Goal: Transaction & Acquisition: Purchase product/service

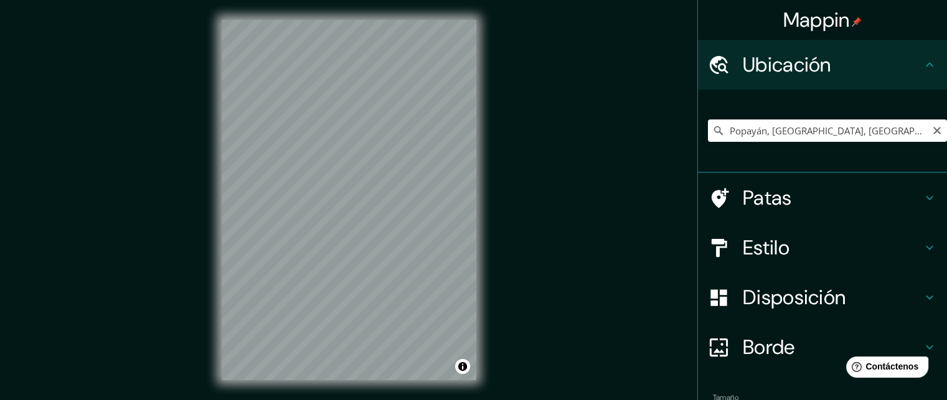
click at [803, 196] on h4 "Patas" at bounding box center [832, 198] width 179 height 25
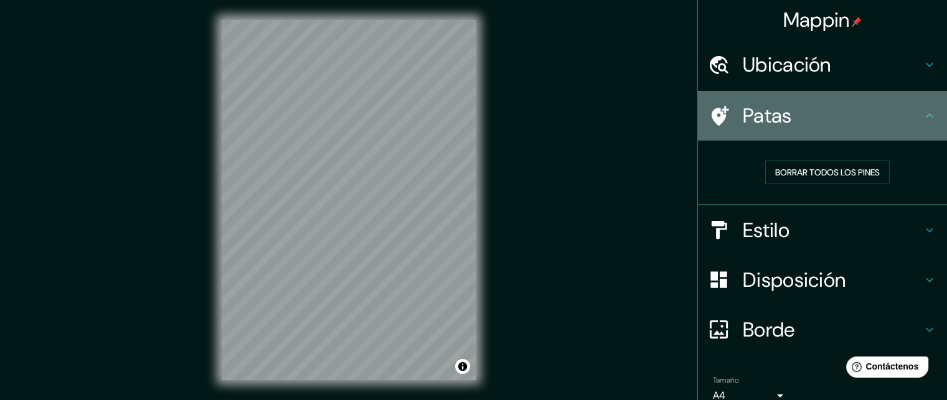
click at [894, 119] on h4 "Patas" at bounding box center [832, 115] width 179 height 25
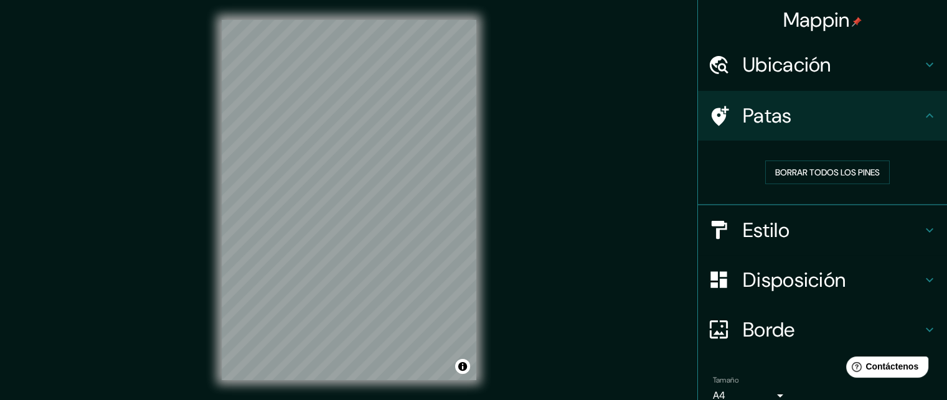
click at [876, 224] on h4 "Estilo" at bounding box center [832, 230] width 179 height 25
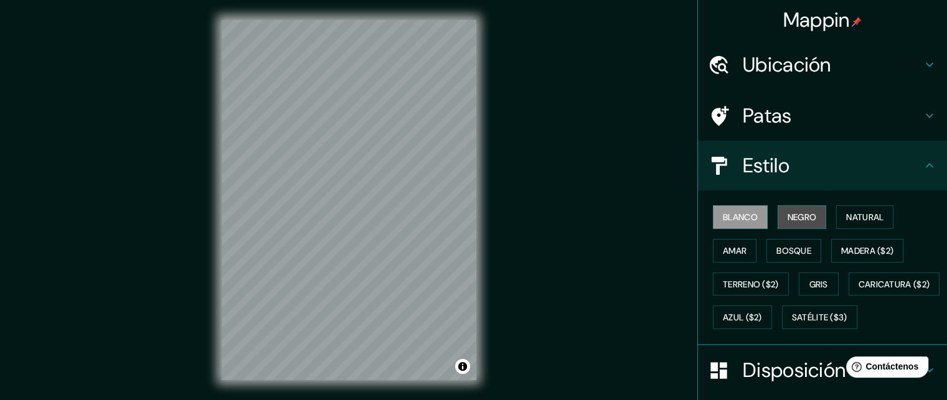
click at [792, 224] on font "Negro" at bounding box center [802, 217] width 29 height 16
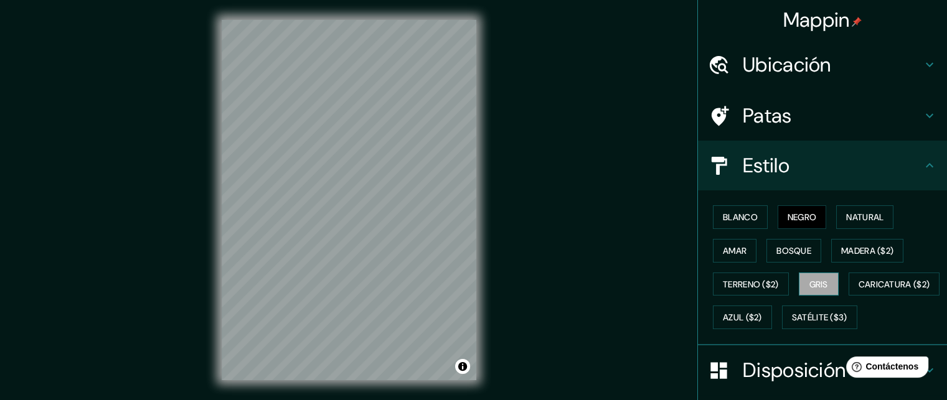
click at [810, 276] on font "Gris" at bounding box center [819, 284] width 19 height 16
click at [856, 219] on font "Natural" at bounding box center [864, 217] width 37 height 11
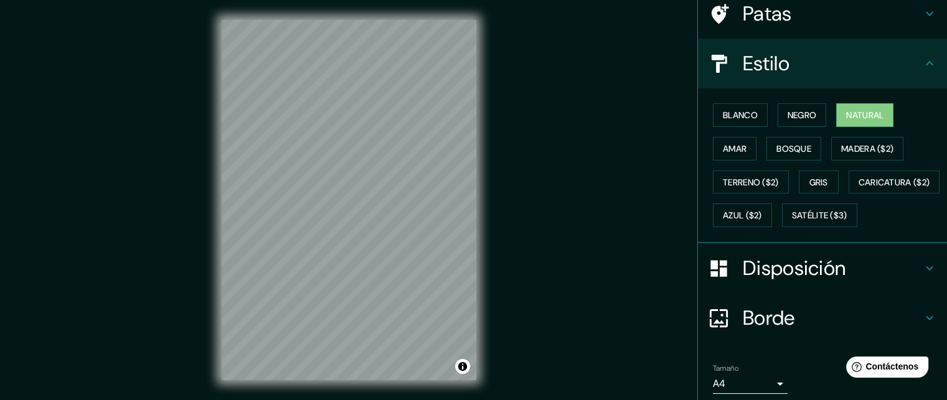
scroll to position [125, 0]
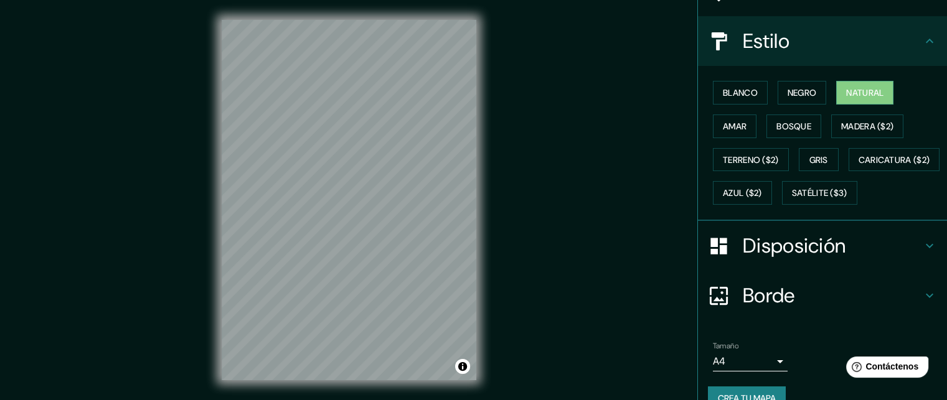
click at [839, 258] on h4 "Disposición" at bounding box center [832, 246] width 179 height 25
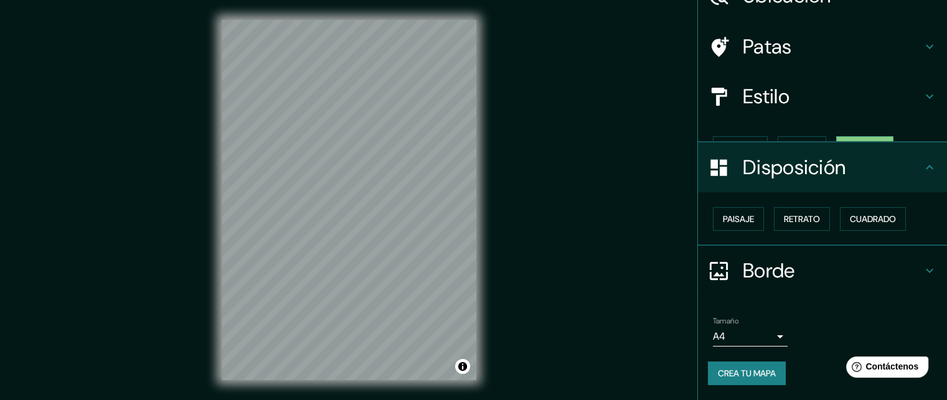
scroll to position [47, 0]
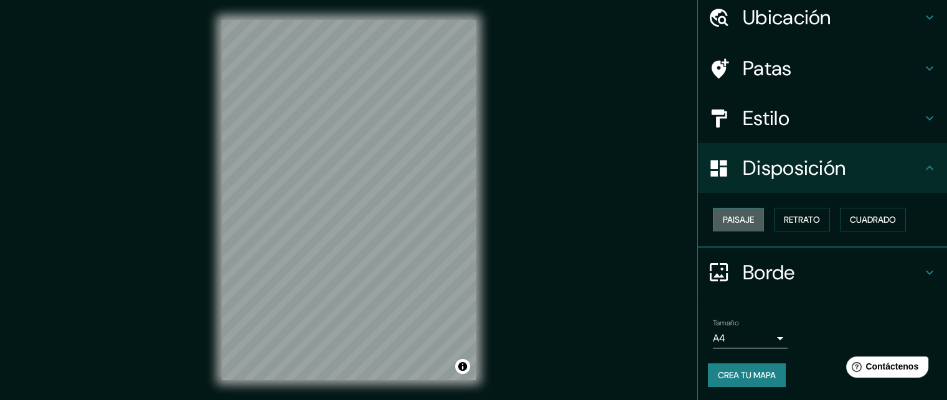
click at [744, 224] on font "Paisaje" at bounding box center [738, 219] width 31 height 11
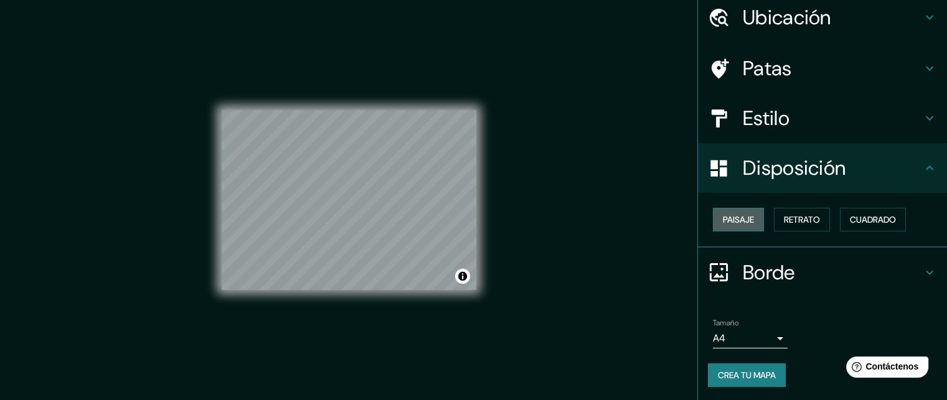
click at [743, 224] on font "Paisaje" at bounding box center [738, 219] width 31 height 11
click at [784, 222] on font "Retrato" at bounding box center [802, 219] width 36 height 11
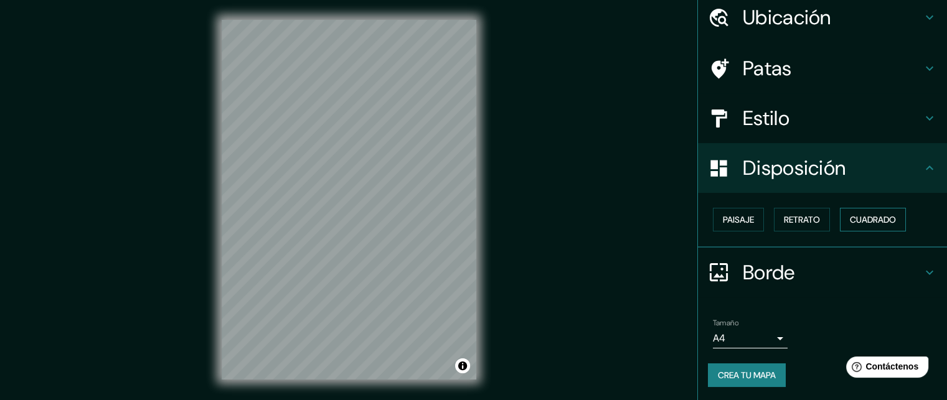
click at [859, 220] on font "Cuadrado" at bounding box center [873, 219] width 46 height 11
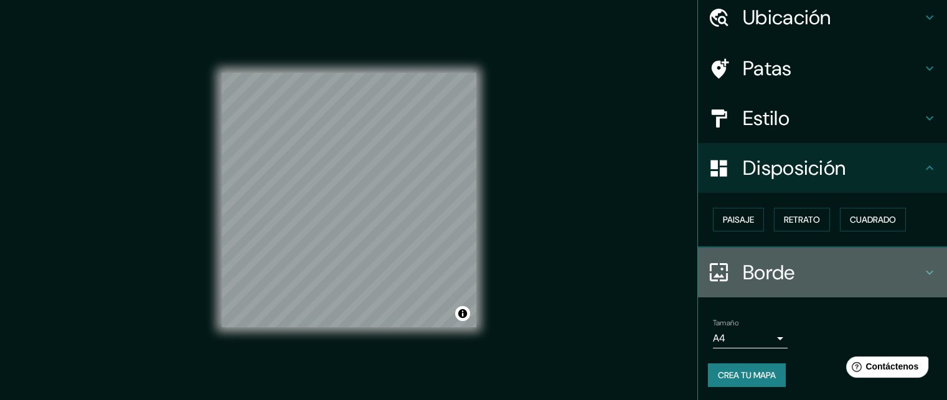
click at [827, 258] on div "Borde" at bounding box center [822, 273] width 249 height 50
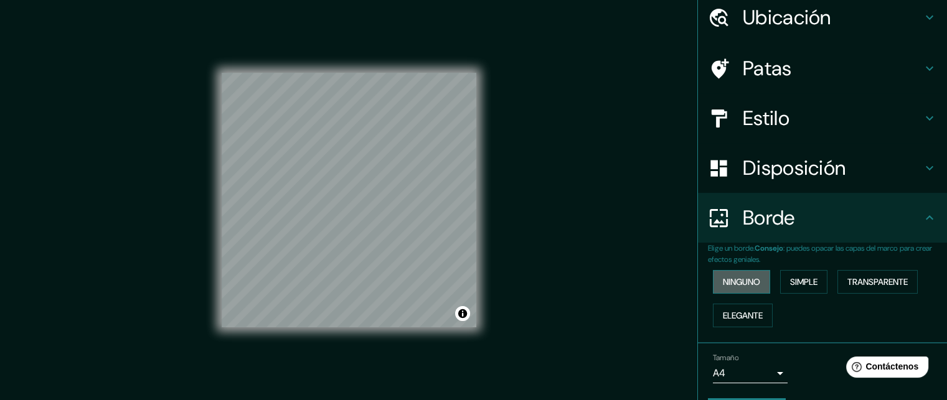
click at [756, 286] on button "Ninguno" at bounding box center [741, 282] width 57 height 24
click at [790, 285] on font "Simple" at bounding box center [803, 281] width 27 height 11
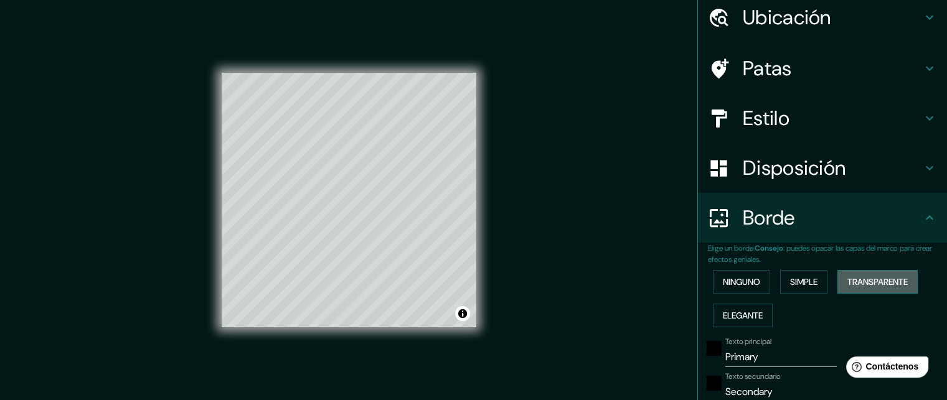
click at [838, 282] on button "Transparente" at bounding box center [878, 282] width 80 height 24
click at [747, 316] on font "Elegante" at bounding box center [743, 315] width 40 height 11
click at [747, 286] on font "Ninguno" at bounding box center [741, 281] width 37 height 11
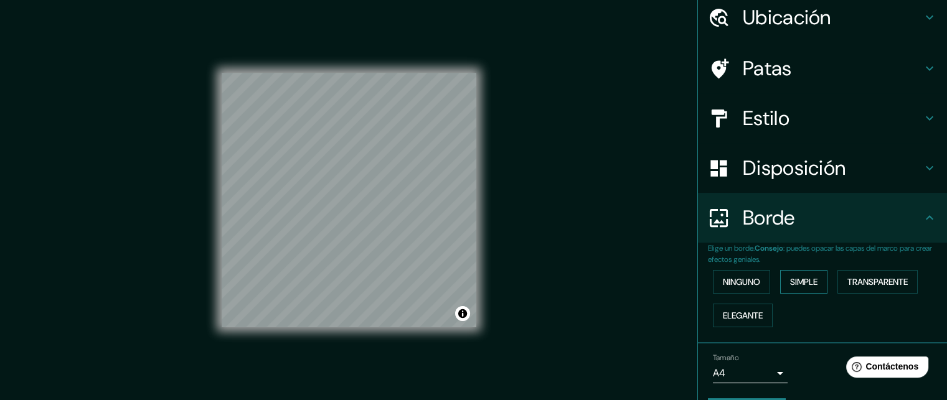
scroll to position [82, 0]
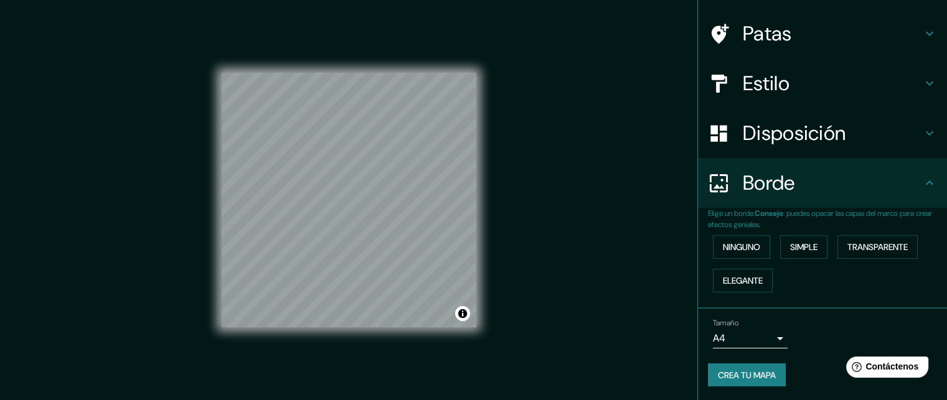
click at [758, 333] on body "Mappin Ubicación Popayán, [GEOGRAPHIC_DATA], [GEOGRAPHIC_DATA] Popayán [GEOGRAP…" at bounding box center [473, 200] width 947 height 400
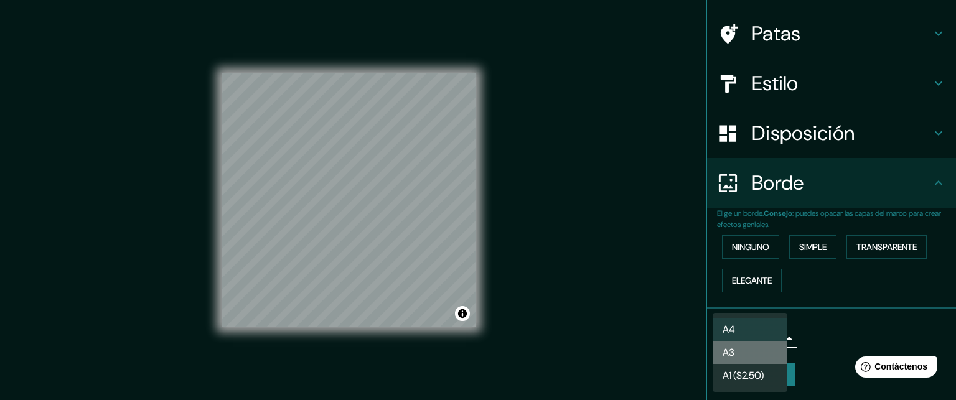
click at [763, 348] on li "A3" at bounding box center [750, 352] width 75 height 23
click at [765, 341] on body "Mappin Ubicación Popayán, [GEOGRAPHIC_DATA], [GEOGRAPHIC_DATA] Popayán [GEOGRAP…" at bounding box center [478, 200] width 956 height 400
click at [769, 331] on li "A4" at bounding box center [750, 329] width 75 height 23
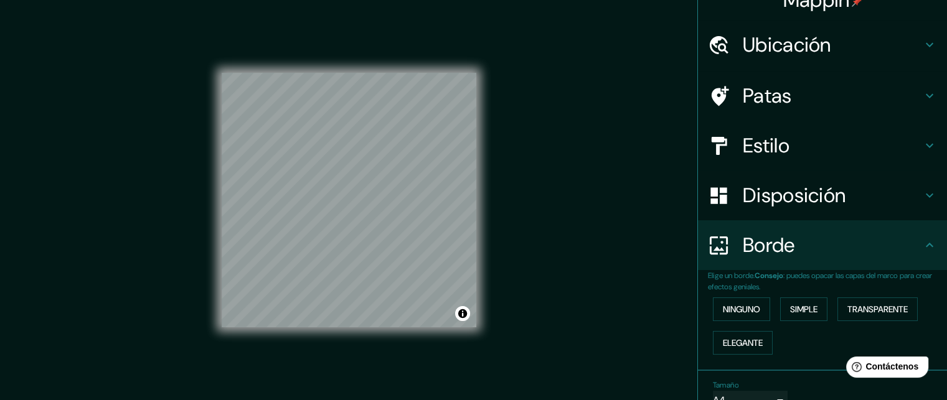
scroll to position [0, 0]
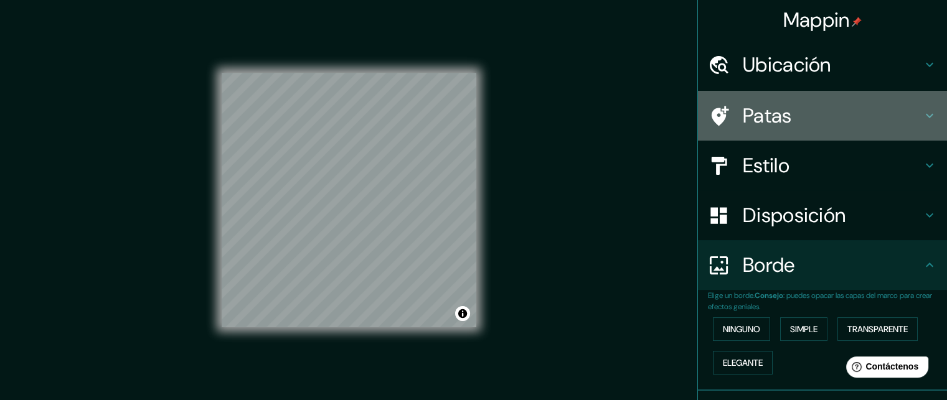
click at [881, 110] on h4 "Patas" at bounding box center [832, 115] width 179 height 25
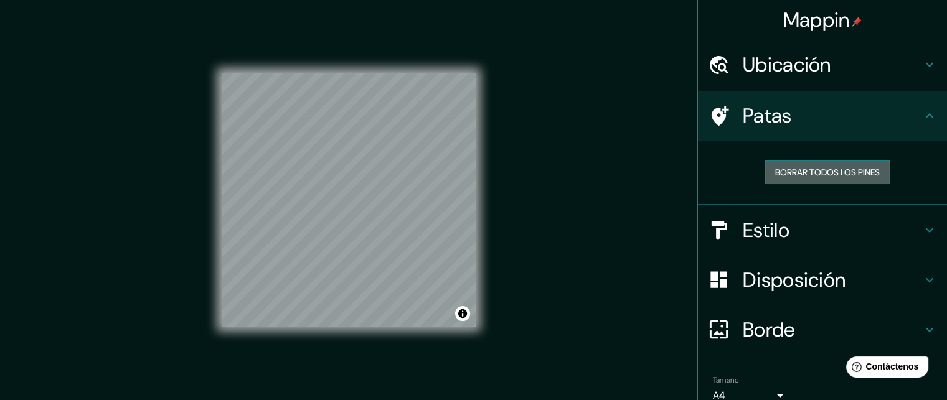
click at [867, 176] on font "Borrar todos los pines" at bounding box center [827, 172] width 105 height 11
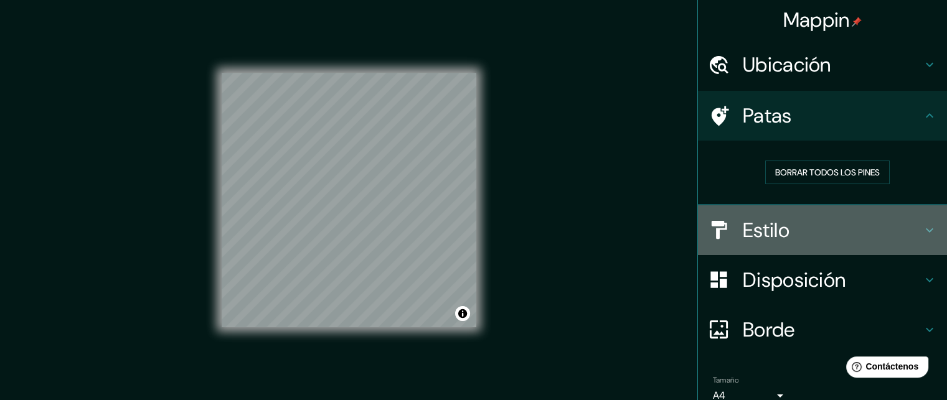
click at [859, 224] on h4 "Estilo" at bounding box center [832, 230] width 179 height 25
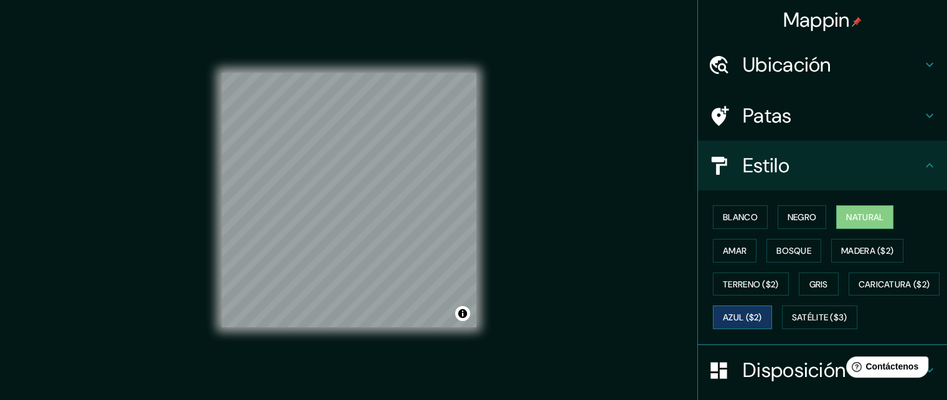
click at [772, 315] on button "Azul ($2)" at bounding box center [742, 318] width 59 height 24
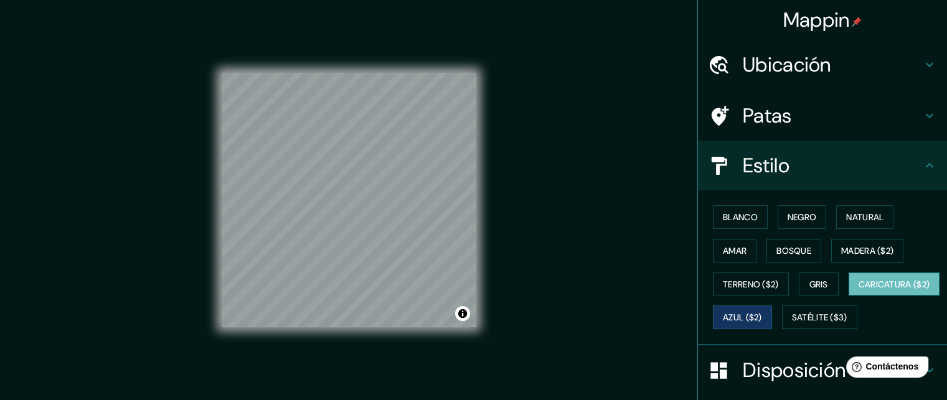
click at [859, 290] on font "Caricatura ($2)" at bounding box center [895, 284] width 72 height 11
click at [723, 286] on font "Terreno ($2)" at bounding box center [751, 284] width 56 height 11
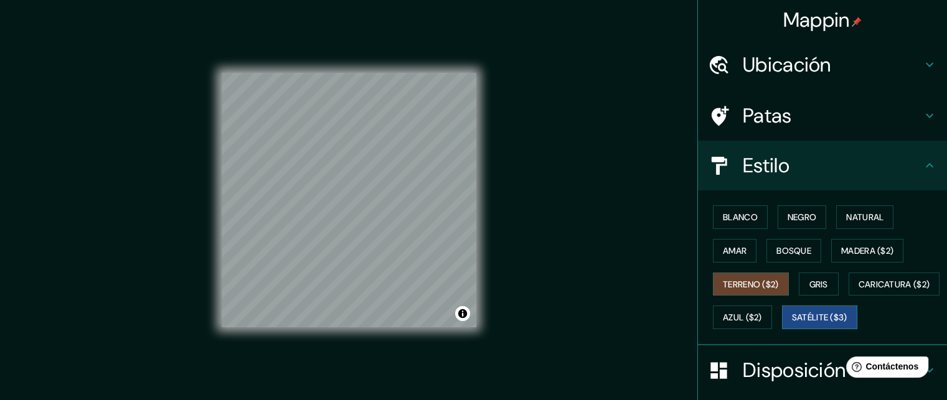
click at [792, 326] on font "Satélite ($3)" at bounding box center [819, 317] width 55 height 16
click at [488, 253] on div "© Mapbox © OpenStreetMap Improve this map © Maxar" at bounding box center [349, 200] width 295 height 400
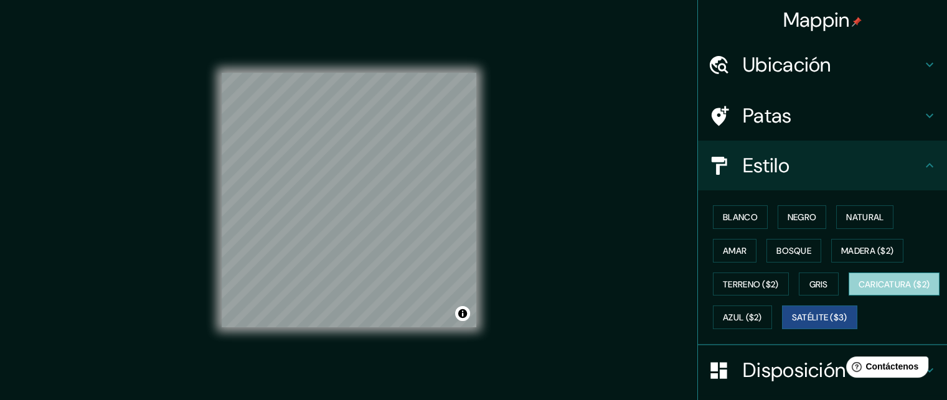
click at [859, 293] on font "Caricatura ($2)" at bounding box center [895, 284] width 72 height 16
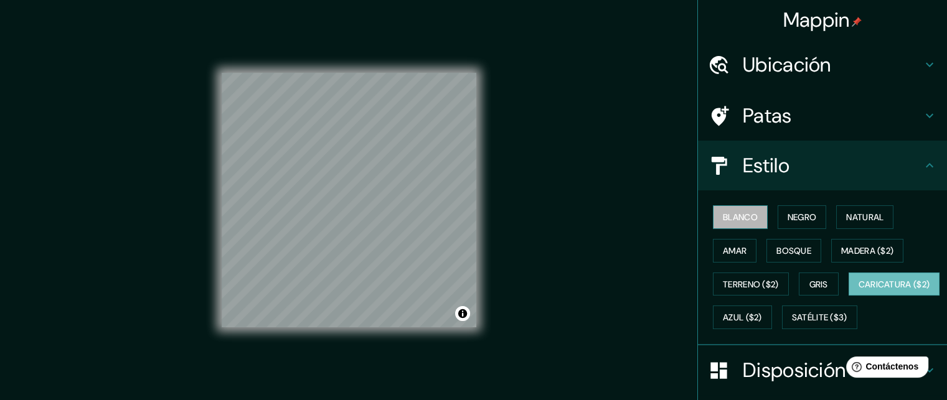
click at [730, 225] on button "Blanco" at bounding box center [740, 217] width 55 height 24
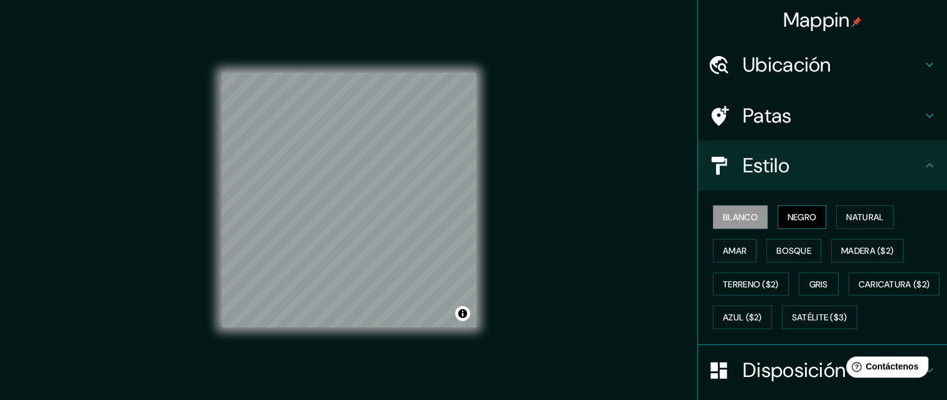
click at [788, 217] on font "Negro" at bounding box center [802, 217] width 29 height 11
click at [864, 213] on font "Natural" at bounding box center [864, 217] width 37 height 11
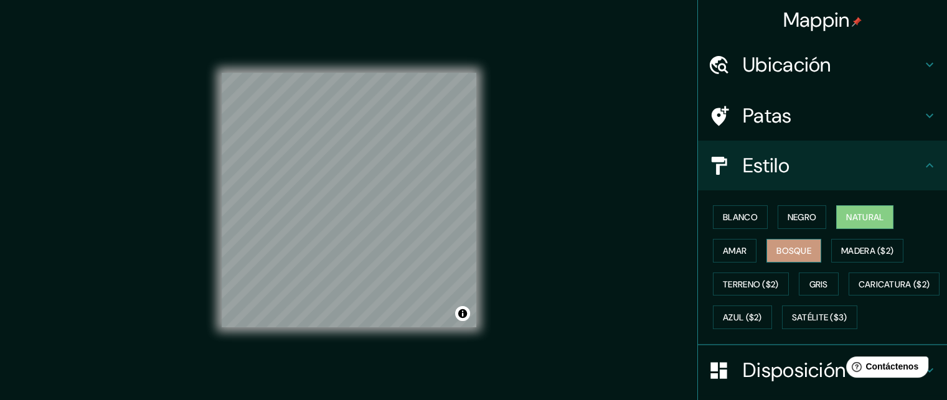
click at [803, 243] on font "Bosque" at bounding box center [794, 251] width 35 height 16
